Goal: Navigation & Orientation: Find specific page/section

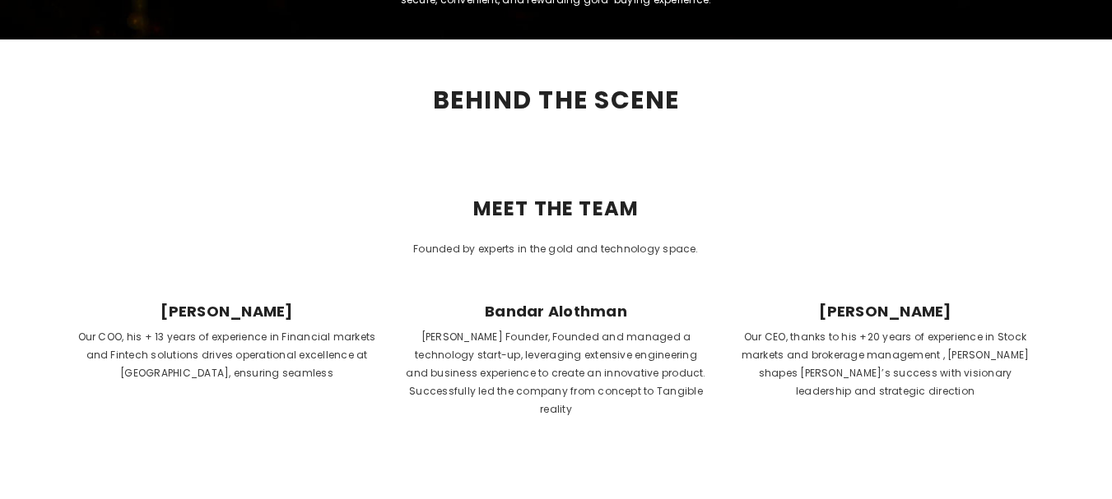
scroll to position [741, 0]
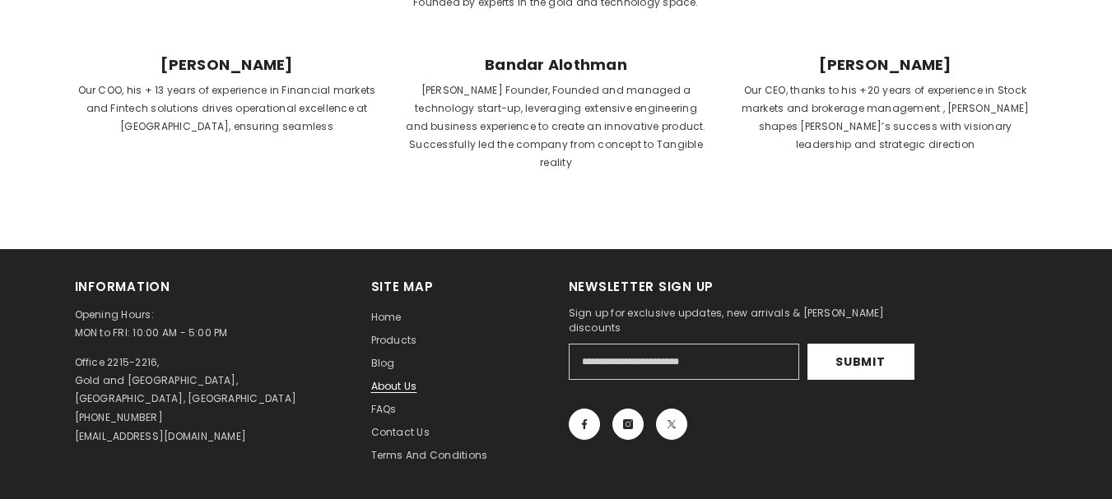
click at [403, 379] on span "About us" at bounding box center [394, 386] width 46 height 14
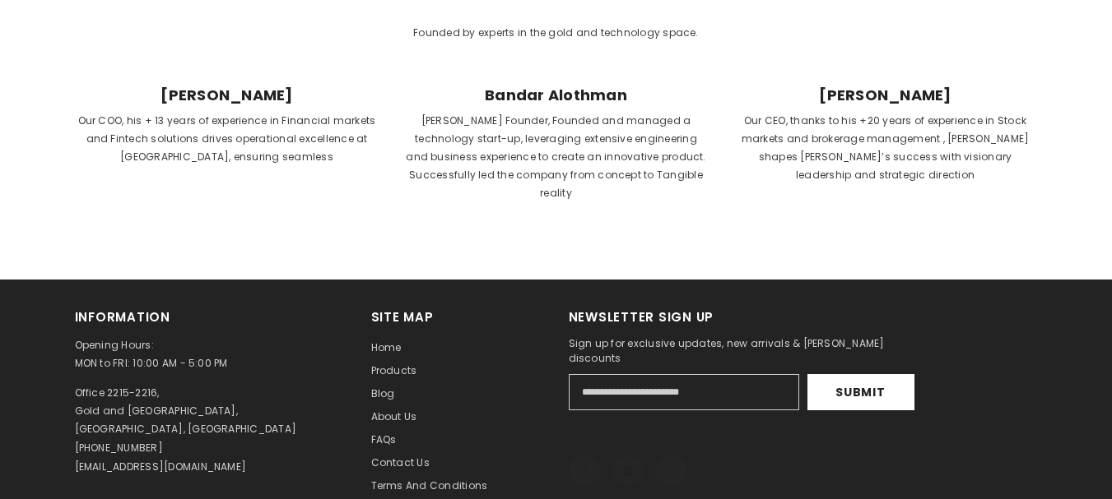
scroll to position [823, 0]
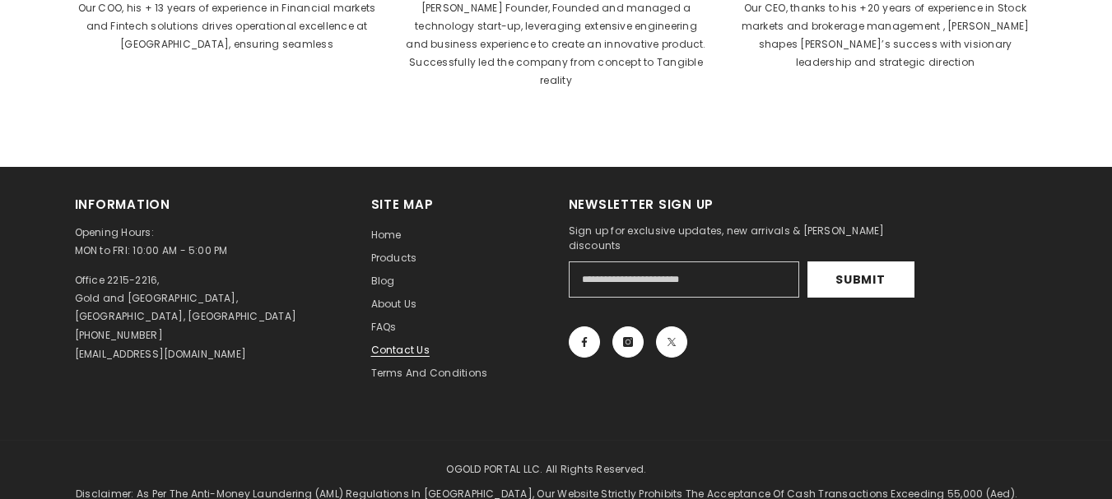
click at [405, 343] on span "Contact us" at bounding box center [400, 350] width 58 height 14
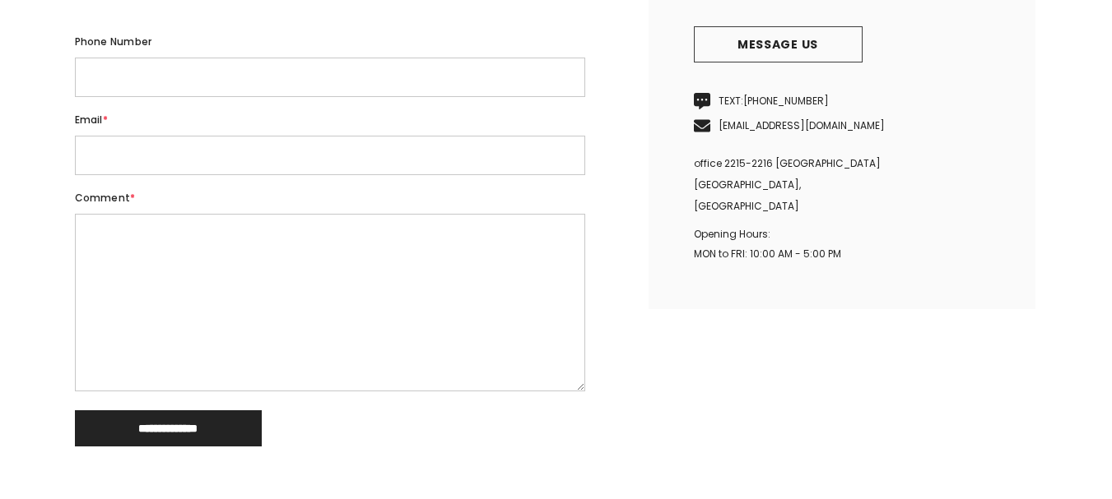
scroll to position [576, 0]
